Goal: Check status: Check status

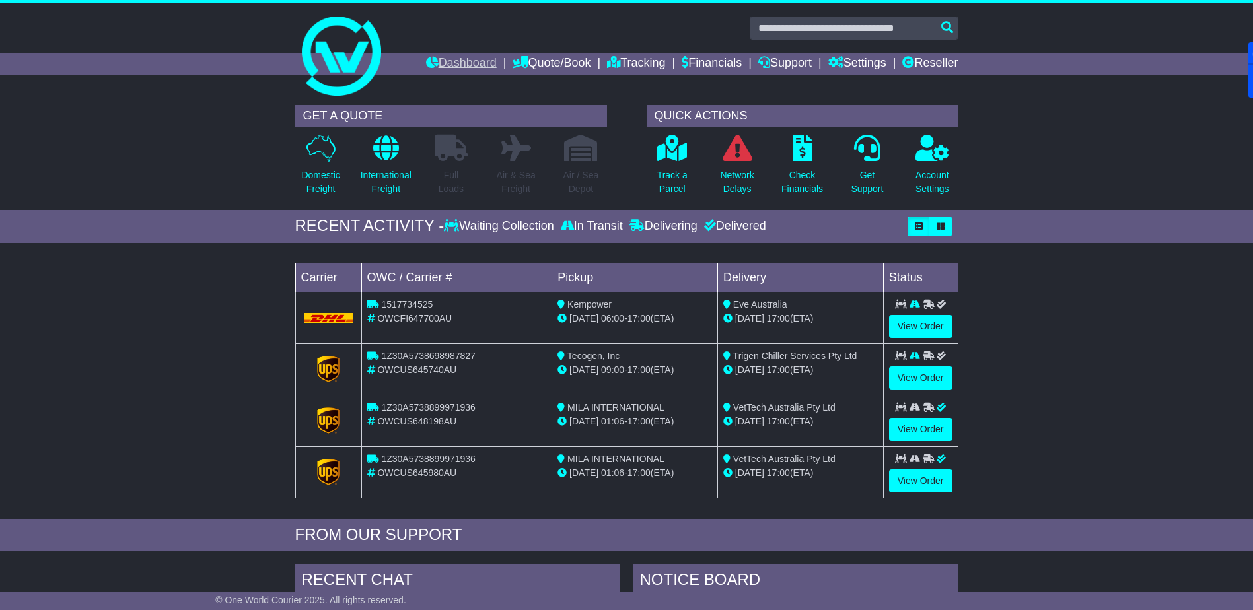
click at [438, 59] on link "Dashboard" at bounding box center [461, 64] width 71 height 22
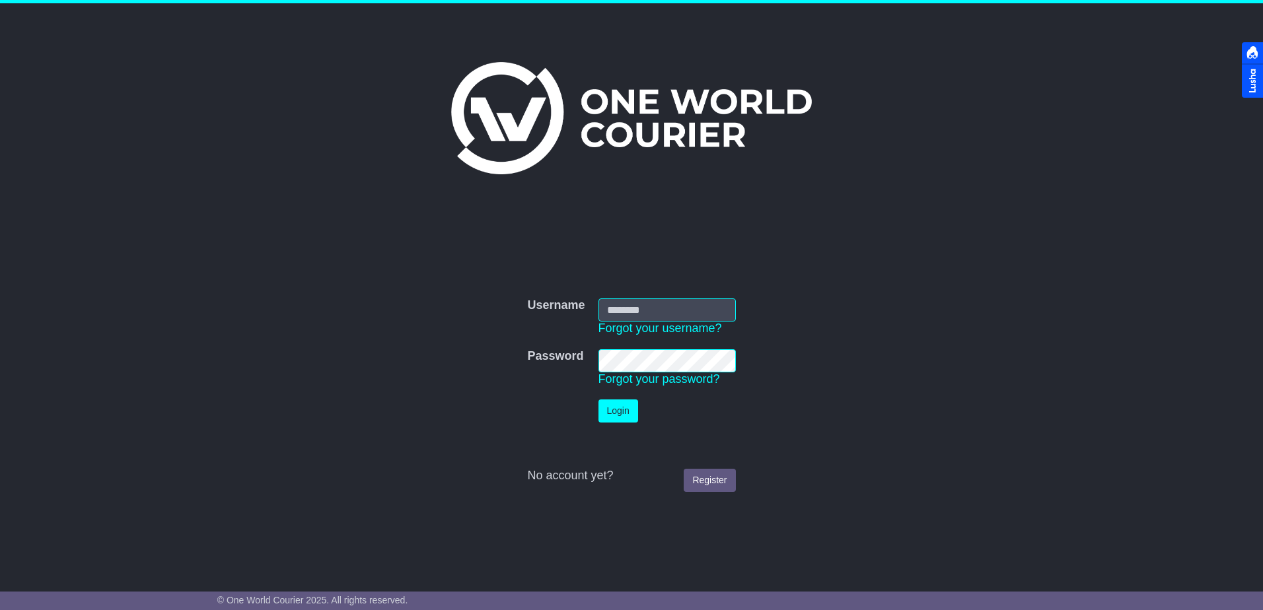
type input "**********"
click at [616, 406] on button "Login" at bounding box center [619, 411] width 40 height 23
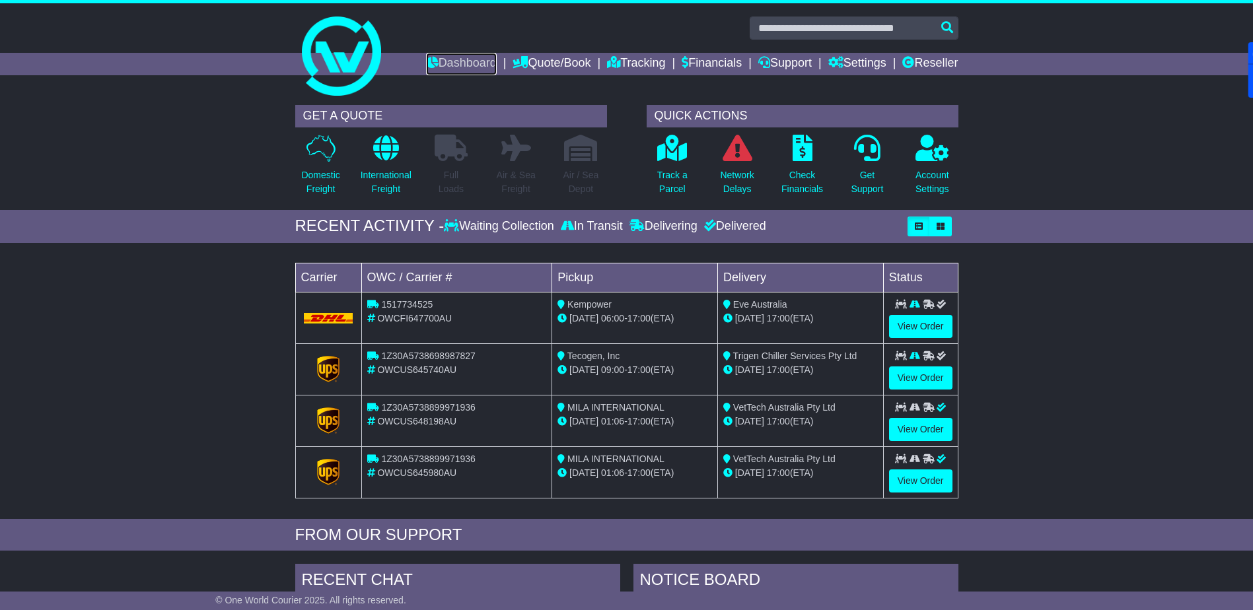
drag, startPoint x: 447, startPoint y: 59, endPoint x: 394, endPoint y: 47, distance: 54.2
click at [447, 59] on link "Dashboard" at bounding box center [461, 64] width 71 height 22
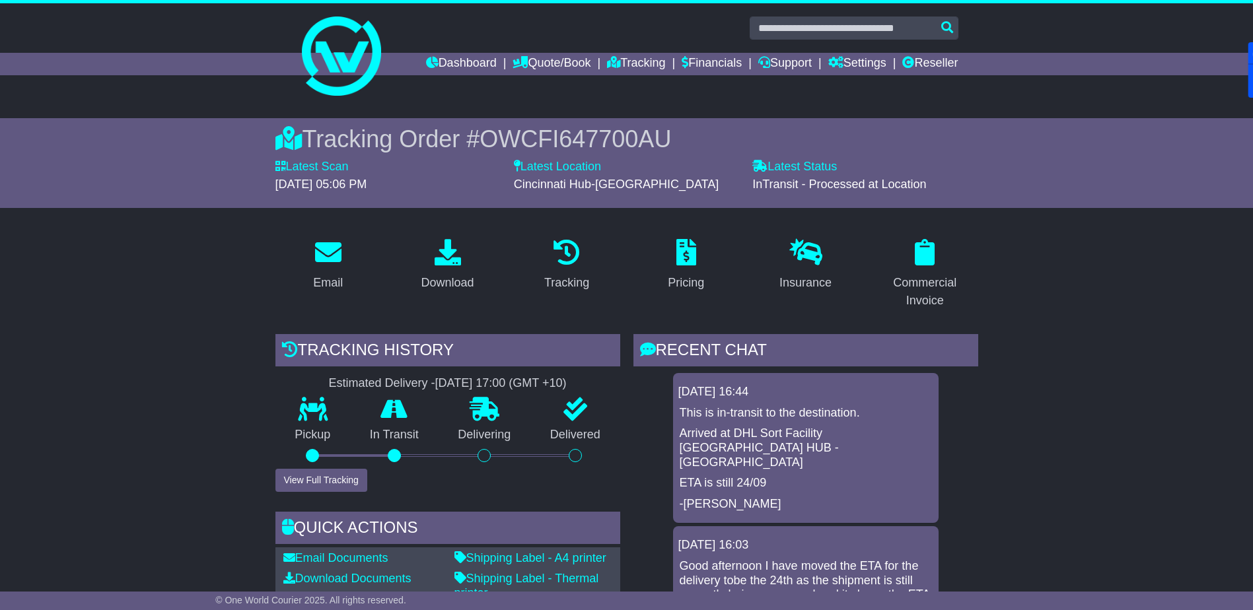
scroll to position [793, 0]
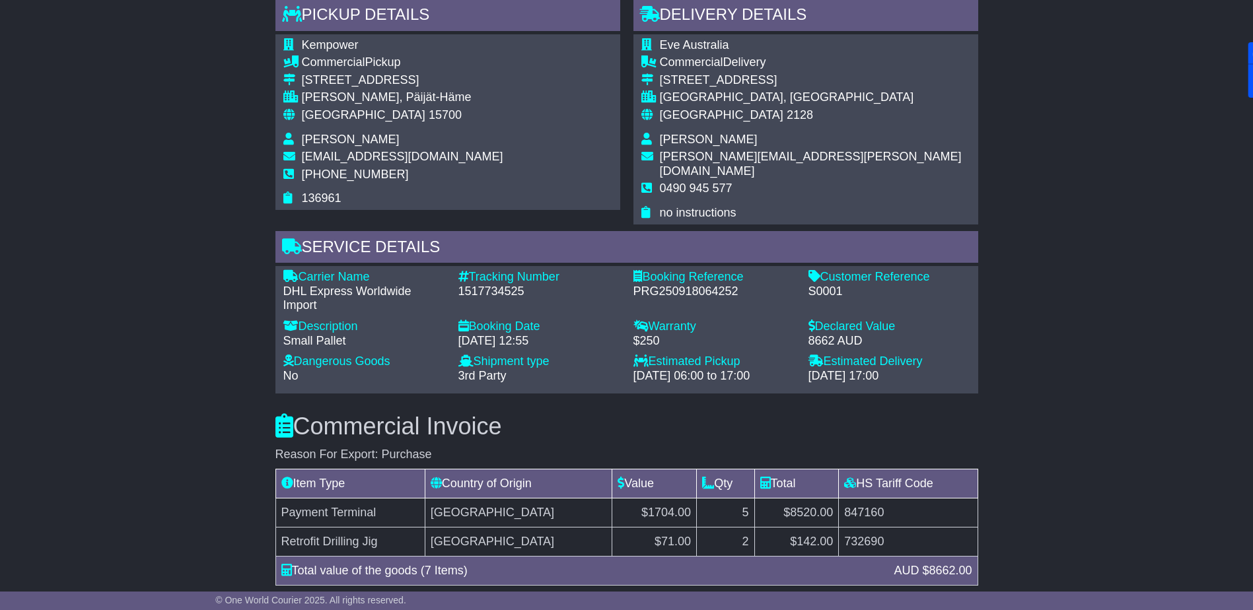
click at [482, 285] on div "1517734525" at bounding box center [539, 292] width 162 height 15
copy div "1517734525"
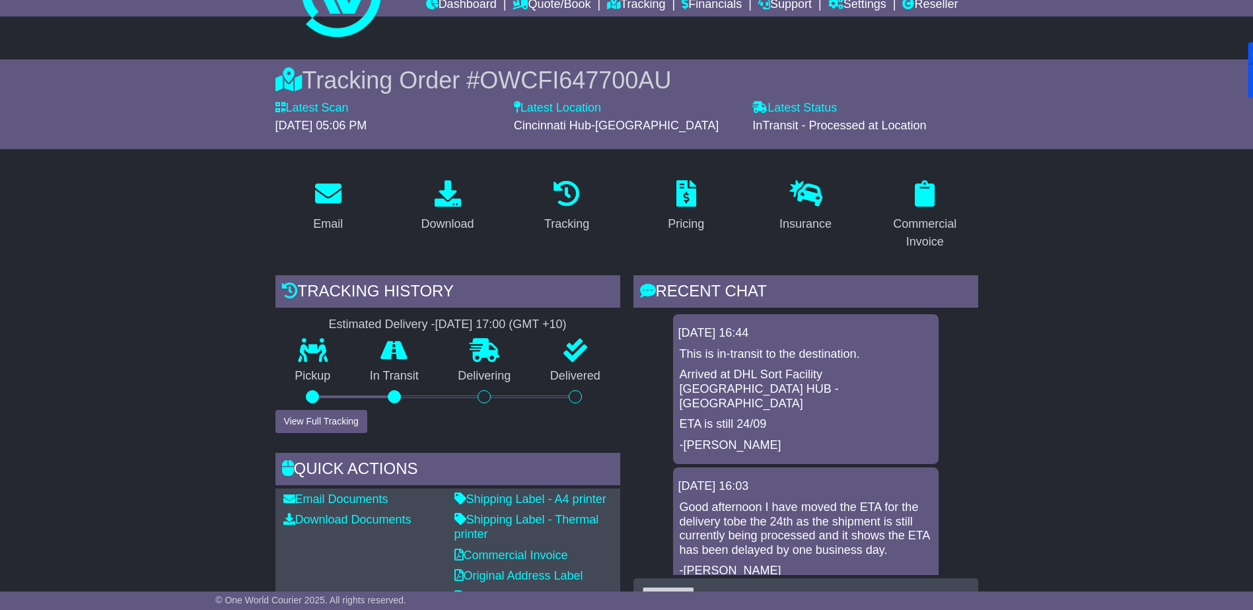
scroll to position [0, 0]
